Goal: Communication & Community: Answer question/provide support

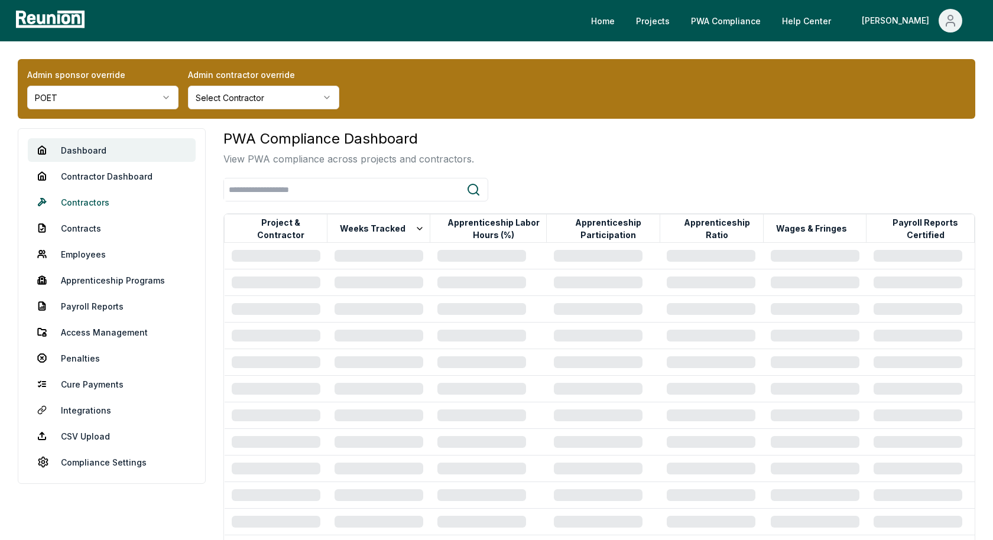
click at [73, 200] on link "Contractors" at bounding box center [112, 202] width 168 height 24
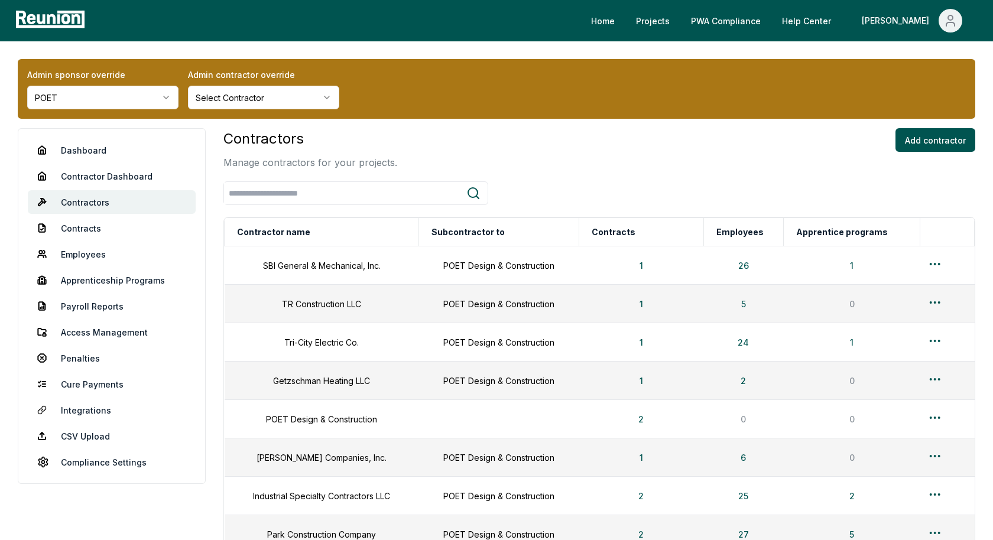
click at [96, 147] on link "Dashboard" at bounding box center [112, 150] width 168 height 24
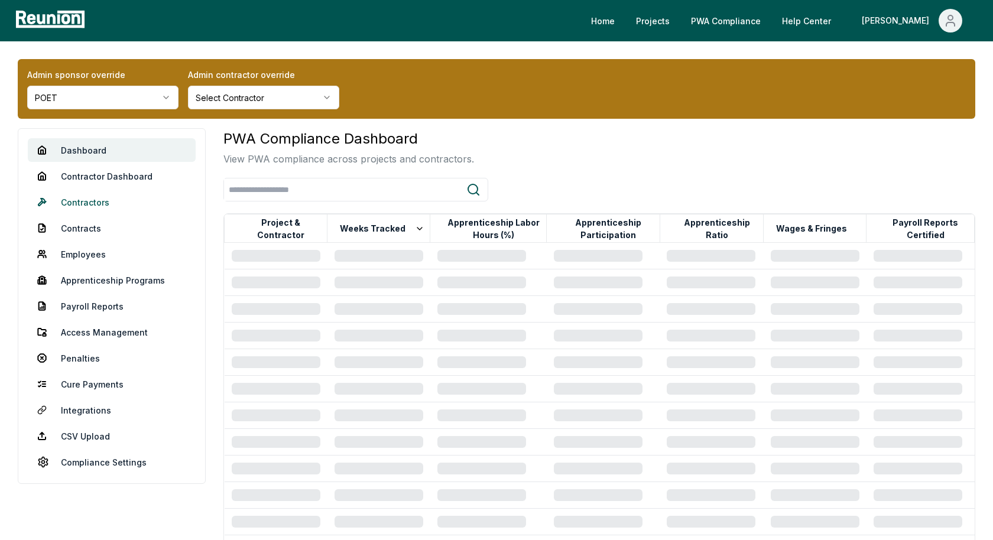
click at [102, 196] on link "Contractors" at bounding box center [112, 202] width 168 height 24
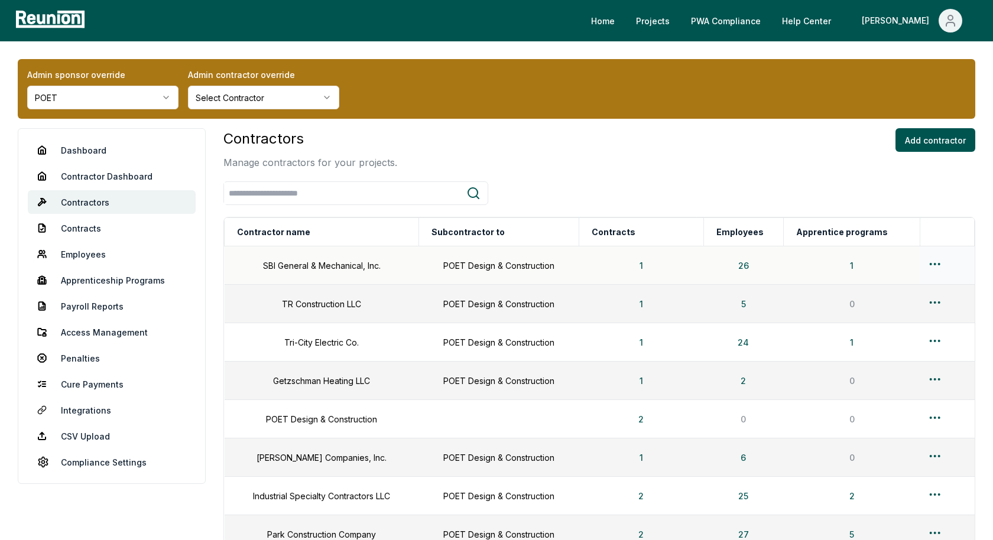
click at [938, 264] on html "Please visit us on your desktop We're working on making our marketplace mobile-…" at bounding box center [496, 544] width 993 height 1088
click at [889, 311] on div "Edit" at bounding box center [926, 309] width 112 height 19
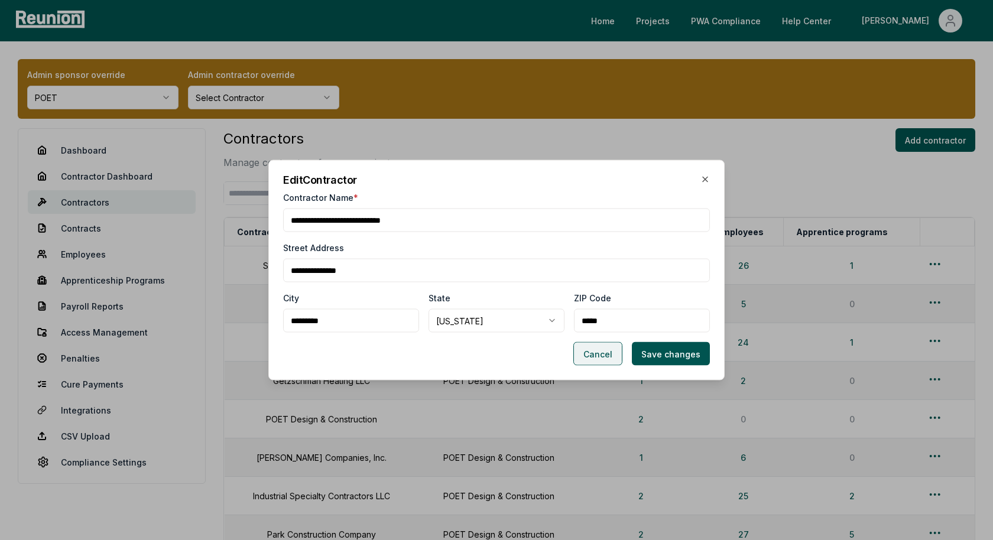
click at [608, 350] on button "Cancel" at bounding box center [597, 354] width 49 height 24
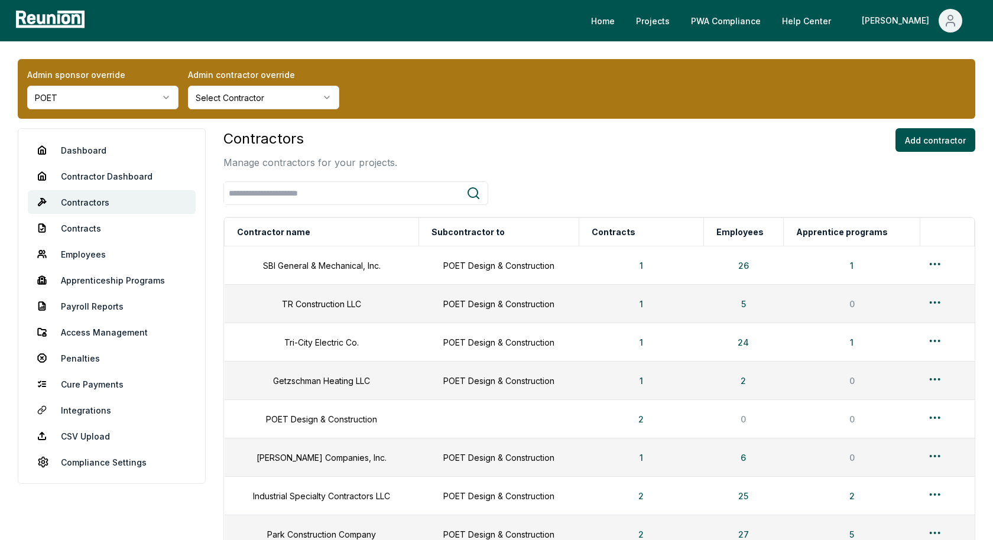
click at [119, 97] on html "Please visit us on your desktop We're working on making our marketplace mobile-…" at bounding box center [496, 544] width 993 height 1088
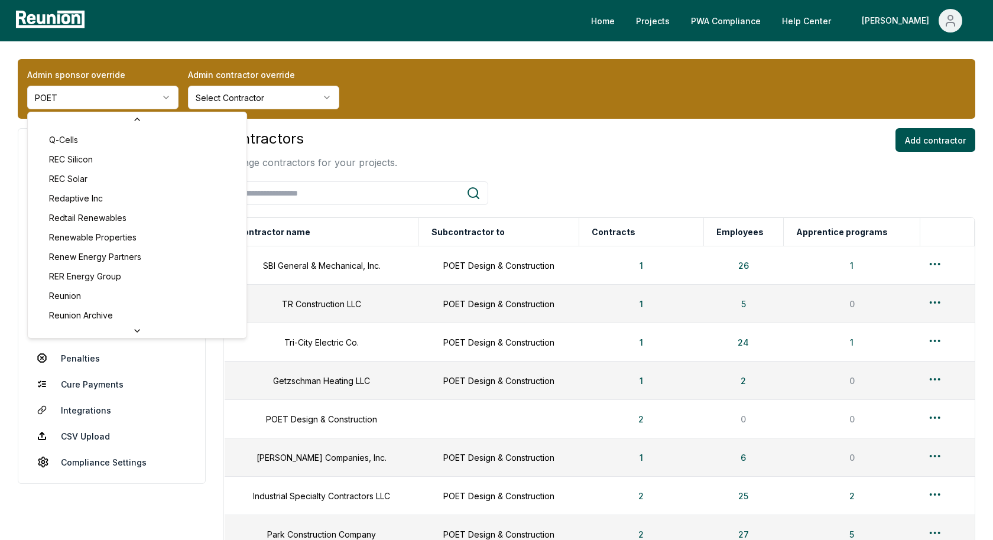
scroll to position [3981, 0]
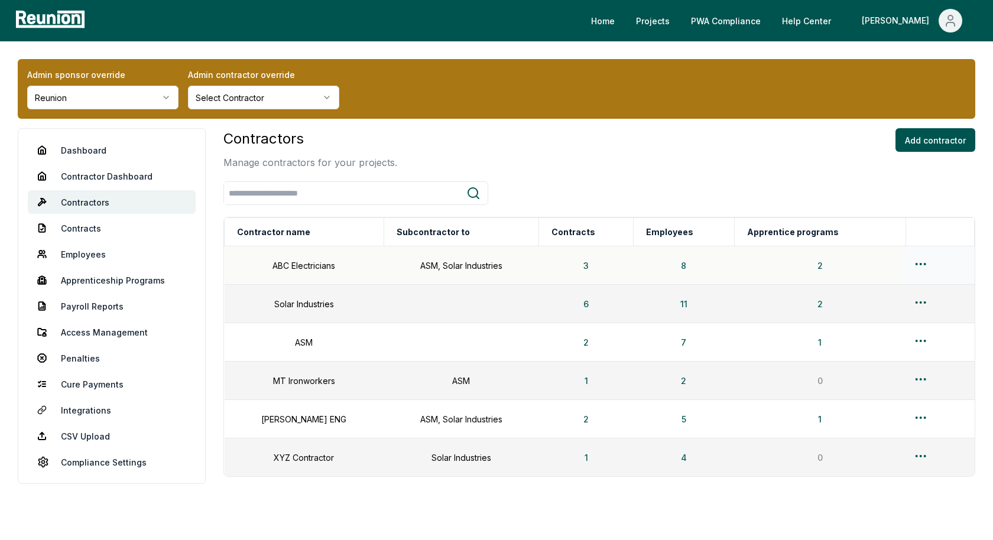
click at [921, 262] on html "Please visit us on your desktop We're working on making our marketplace mobile-…" at bounding box center [496, 294] width 993 height 589
click at [886, 312] on div "Edit" at bounding box center [916, 309] width 112 height 19
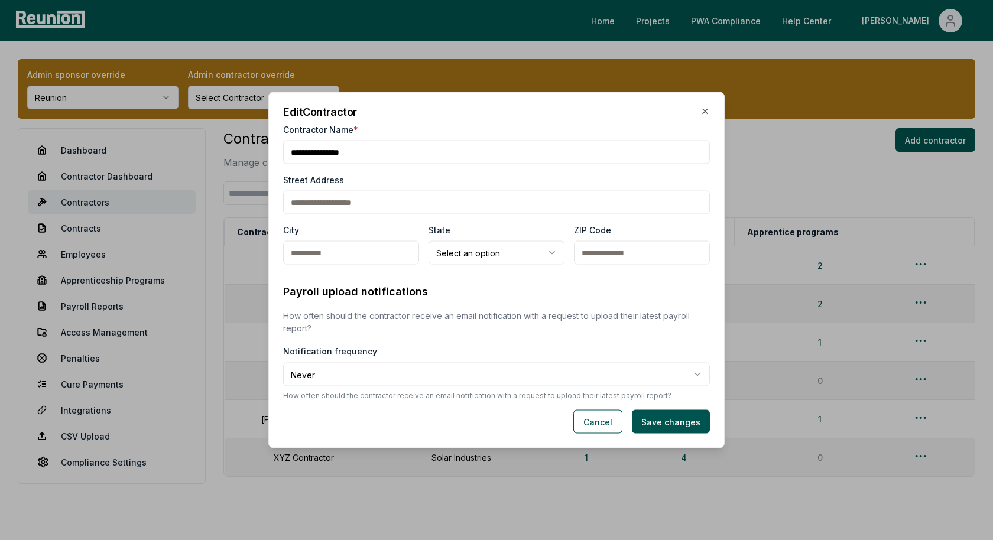
click at [362, 380] on body "**********" at bounding box center [496, 294] width 993 height 589
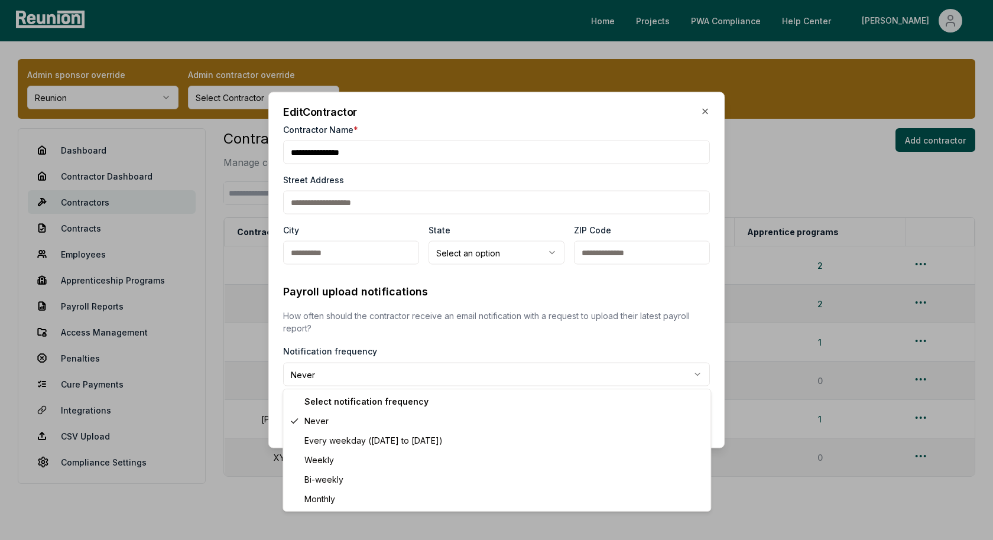
select select "******"
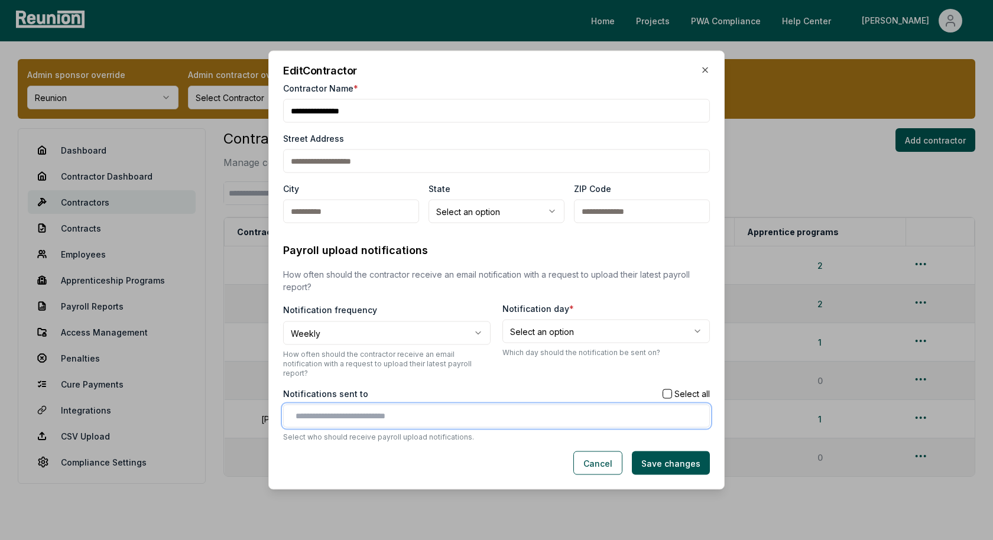
click at [397, 412] on input "text" at bounding box center [498, 416] width 407 height 12
click at [382, 410] on input "text" at bounding box center [498, 416] width 407 height 12
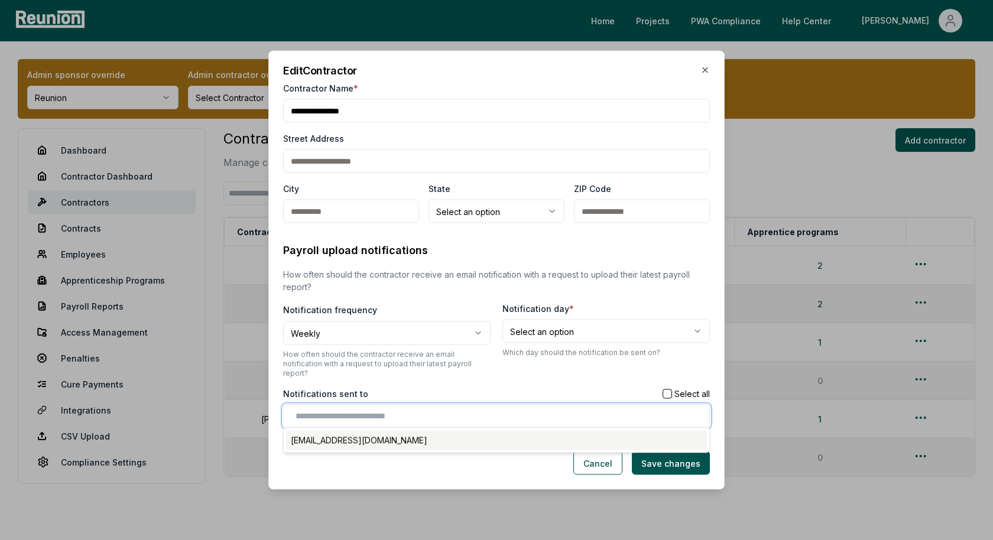
click at [373, 434] on div "alex+contractor_user1@reunioninfra.com" at bounding box center [496, 440] width 421 height 19
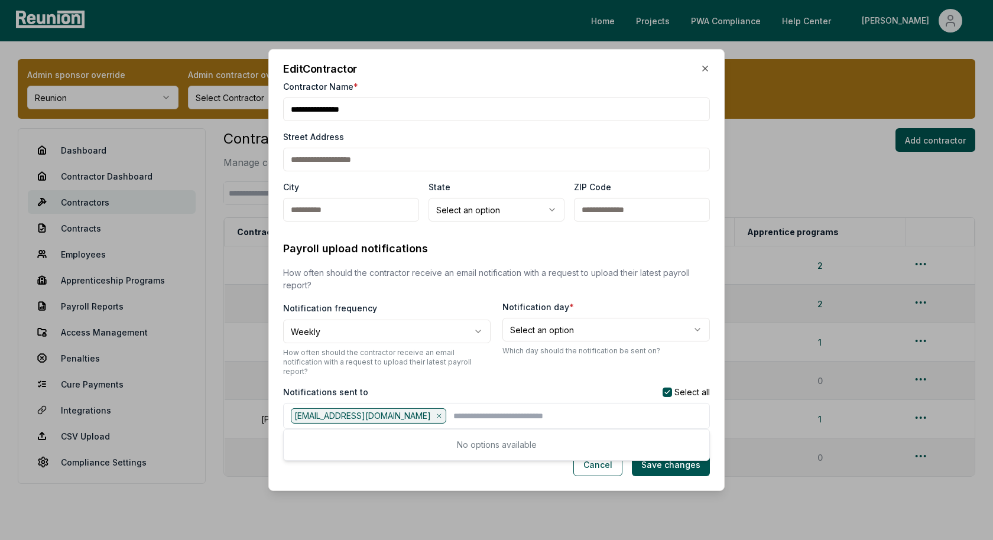
click at [468, 379] on div "**********" at bounding box center [496, 337] width 427 height 212
click at [606, 461] on button "Cancel" at bounding box center [597, 465] width 49 height 24
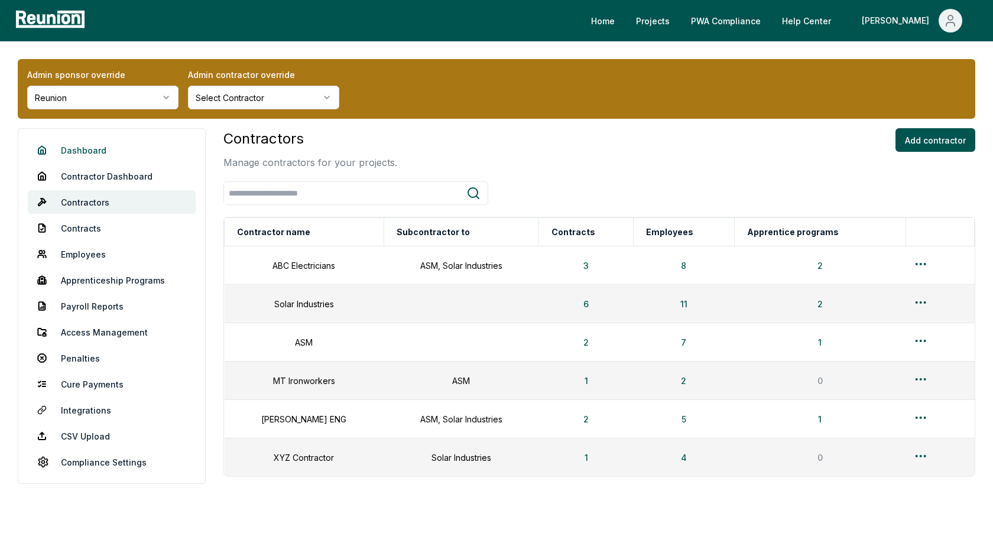
click at [81, 145] on link "Dashboard" at bounding box center [112, 150] width 168 height 24
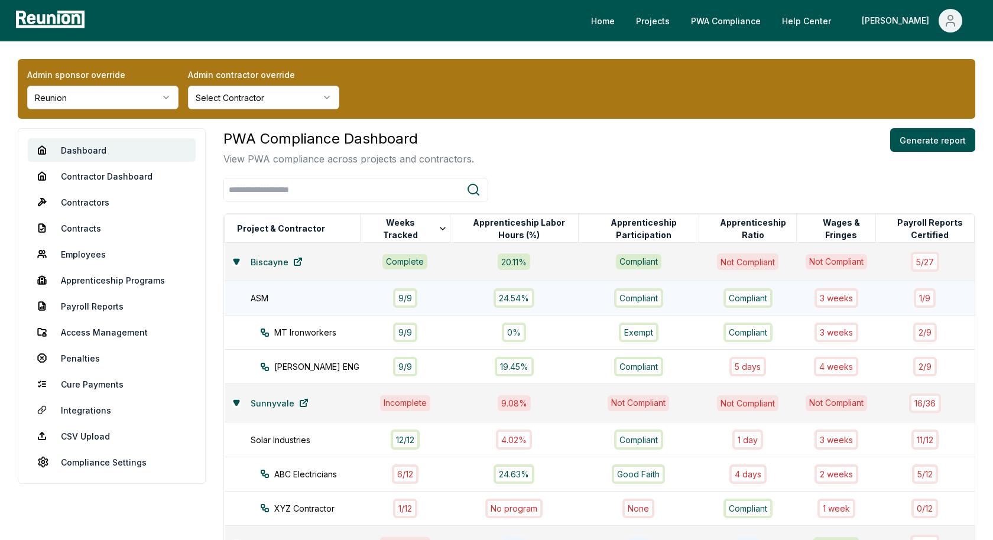
click at [310, 301] on div "ASM" at bounding box center [312, 298] width 122 height 12
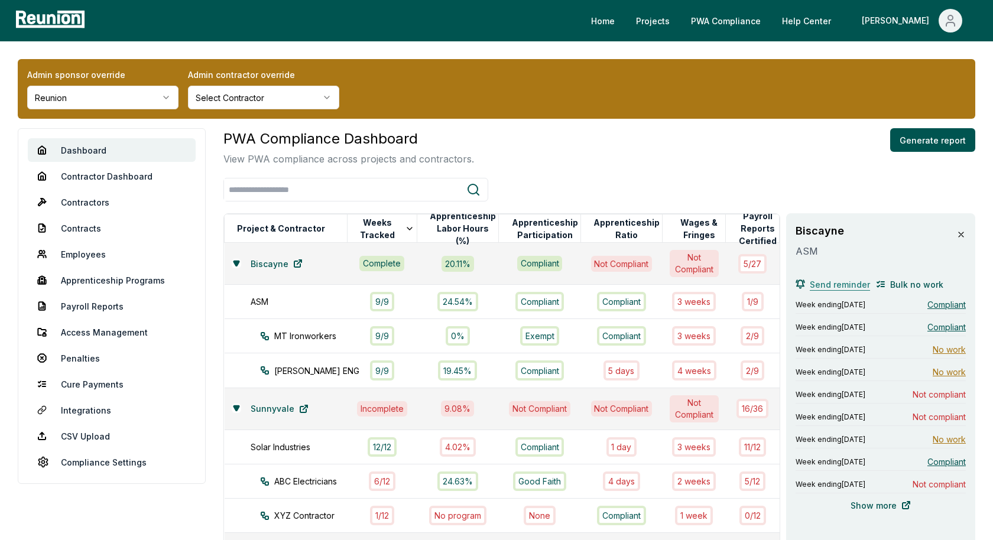
click at [829, 287] on span "Send reminder" at bounding box center [839, 284] width 60 height 12
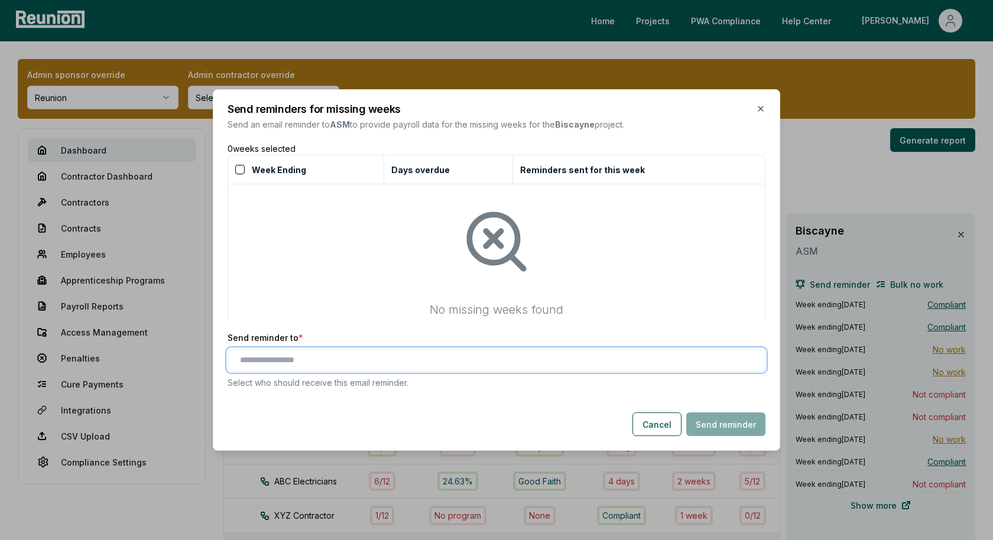
click at [322, 355] on input "text" at bounding box center [499, 360] width 518 height 12
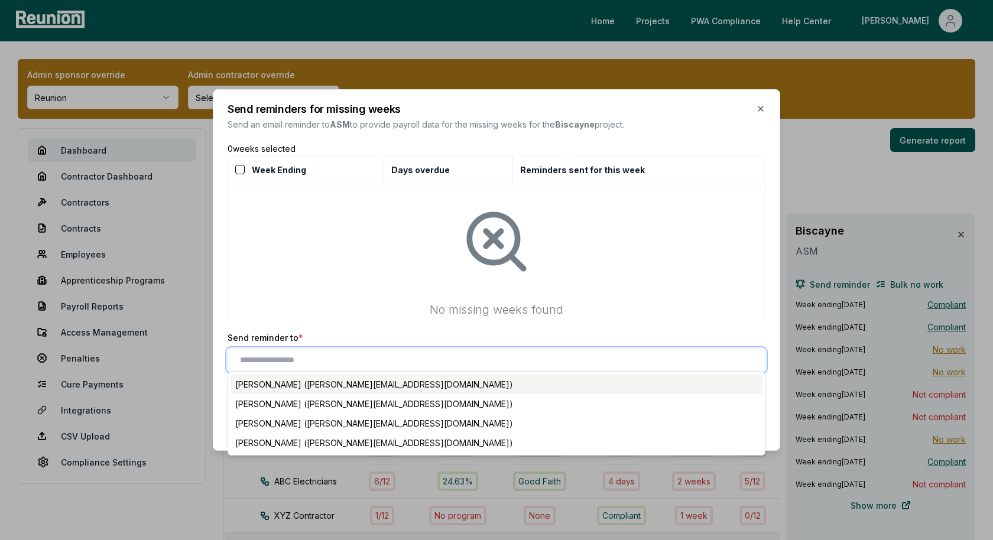
click at [314, 384] on div "Joice Stevens (alex+contractor1@reunioninfra.com)" at bounding box center [496, 384] width 532 height 19
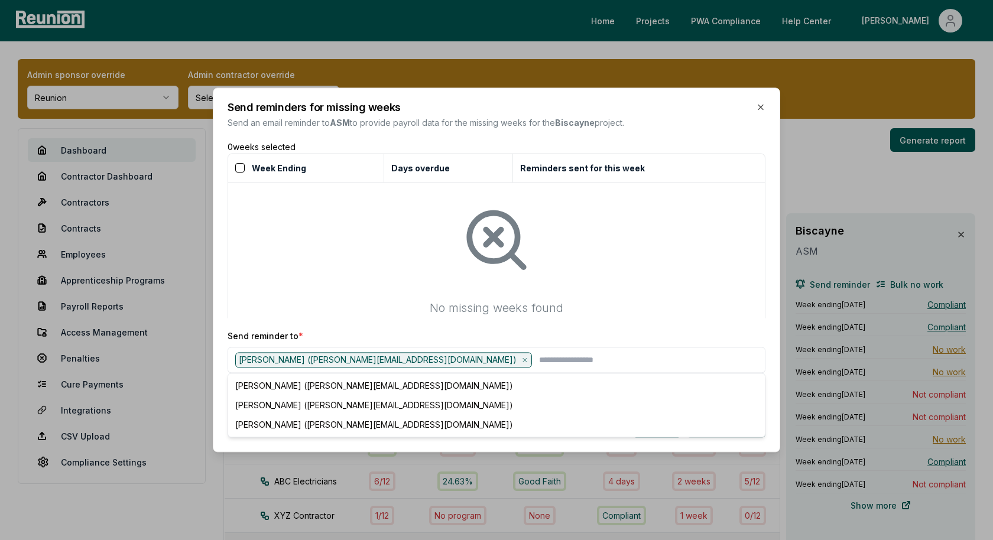
click at [387, 324] on div "Send reminders for missing weeks Send an email reminder to ASM to provide payro…" at bounding box center [496, 269] width 567 height 365
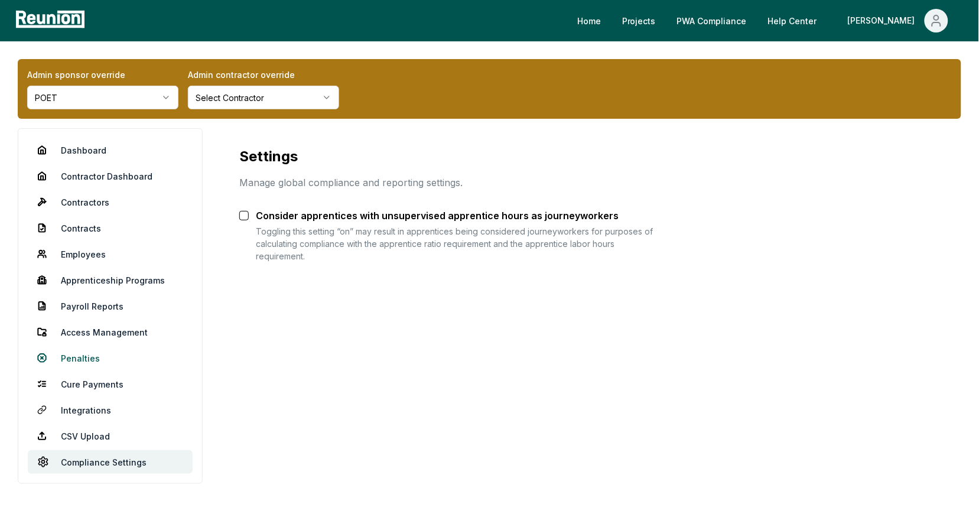
click at [81, 355] on link "Penalties" at bounding box center [110, 358] width 165 height 24
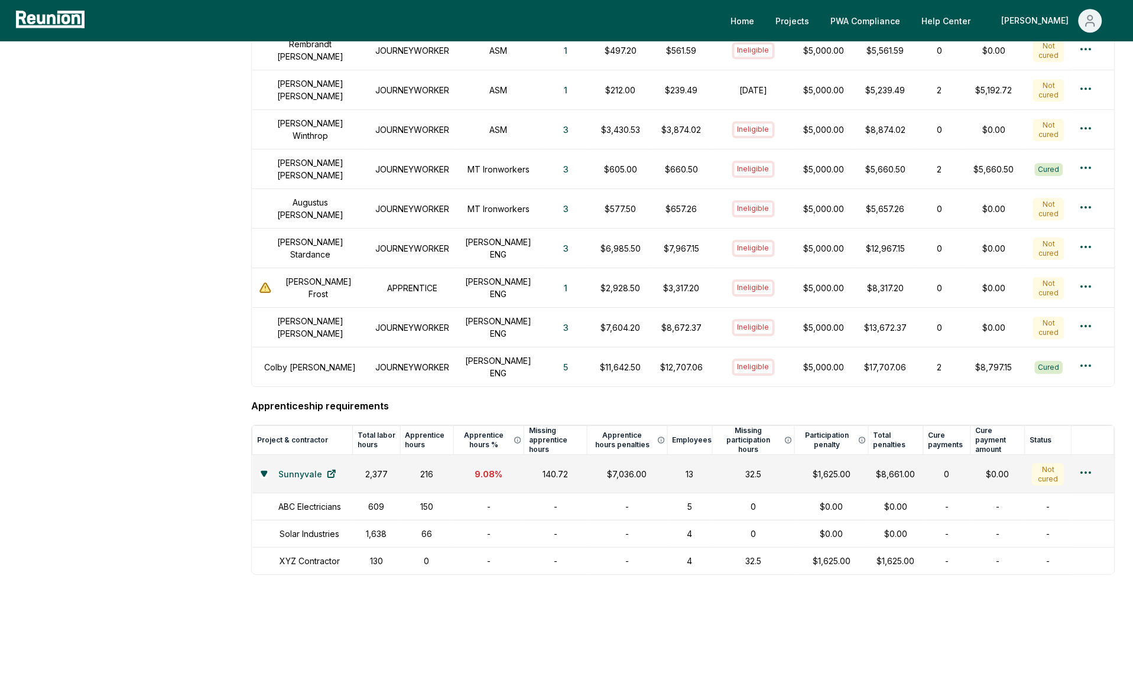
scroll to position [1162, 0]
